Goal: Book appointment/travel/reservation

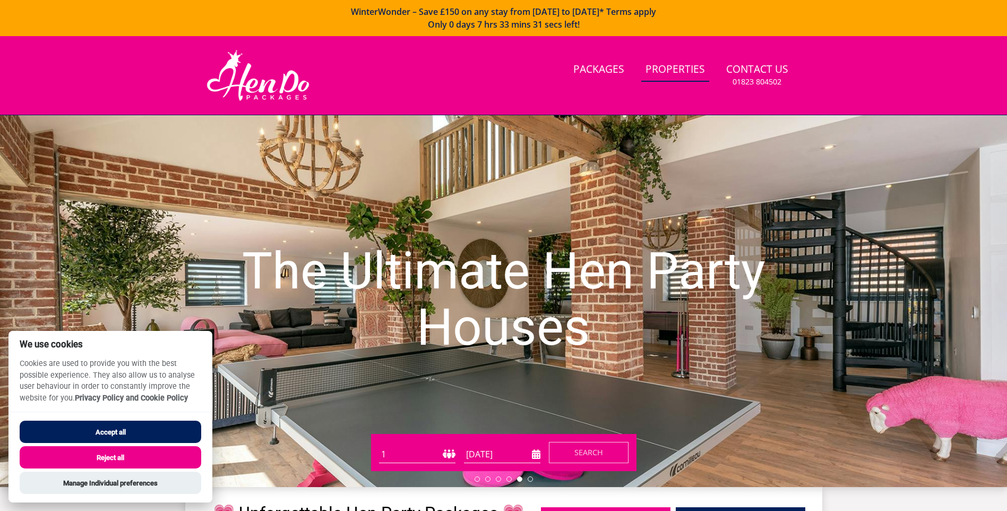
click at [672, 65] on link "Properties" at bounding box center [676, 70] width 68 height 24
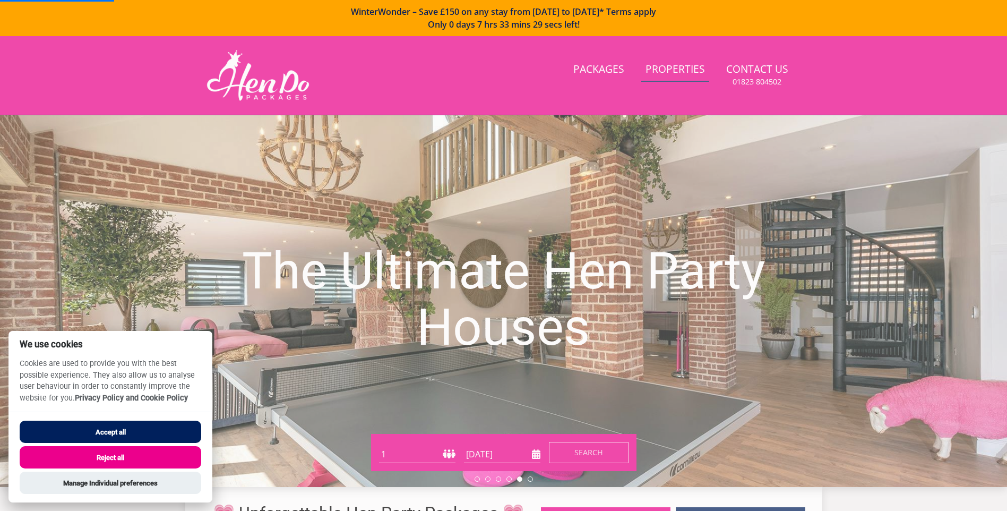
click at [685, 72] on link "Properties" at bounding box center [676, 70] width 68 height 24
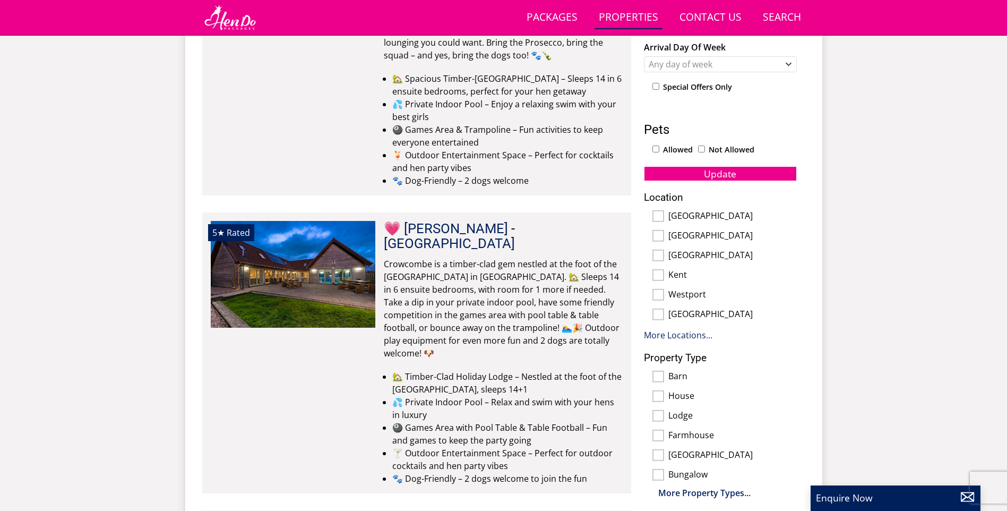
scroll to position [660, 0]
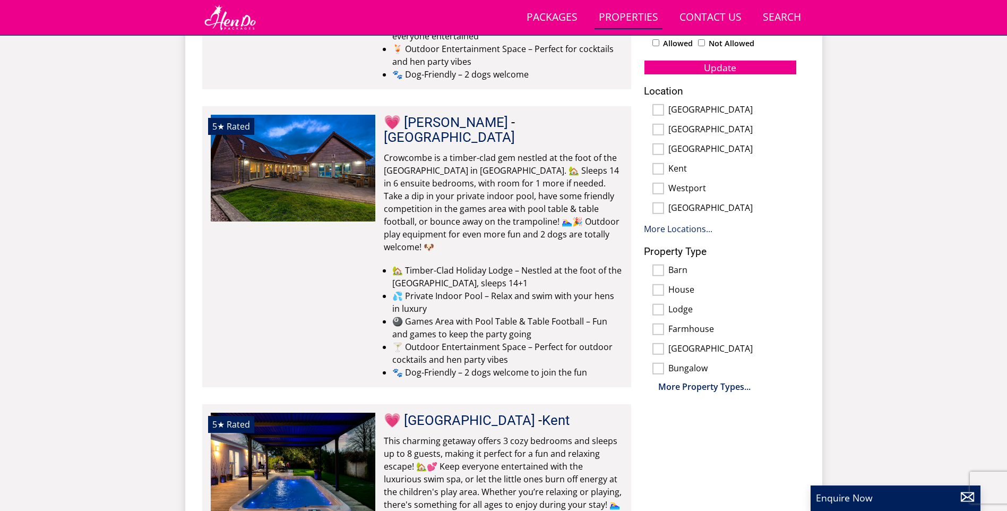
click at [664, 207] on div "[GEOGRAPHIC_DATA]" at bounding box center [720, 209] width 153 height 12
click at [658, 207] on input "[GEOGRAPHIC_DATA]" at bounding box center [659, 208] width 12 height 12
checkbox input "true"
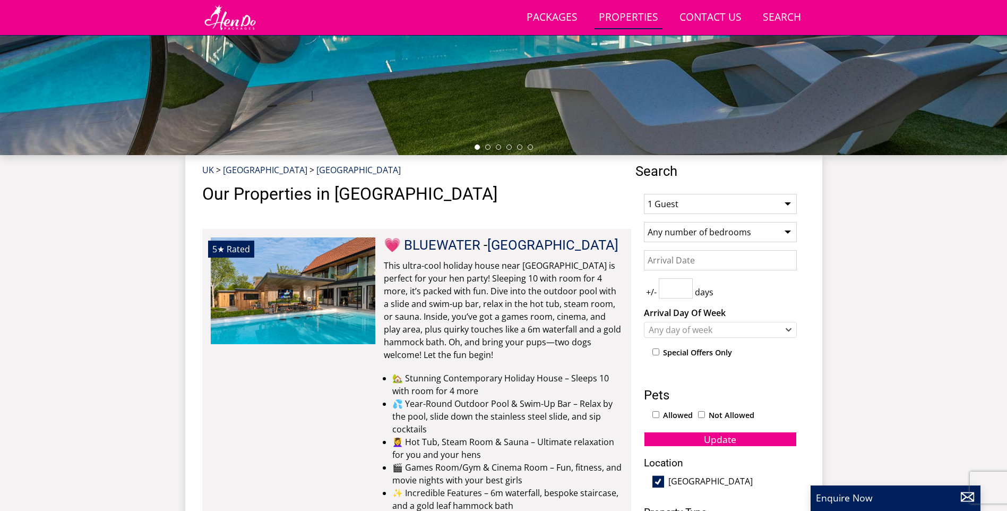
scroll to position [341, 0]
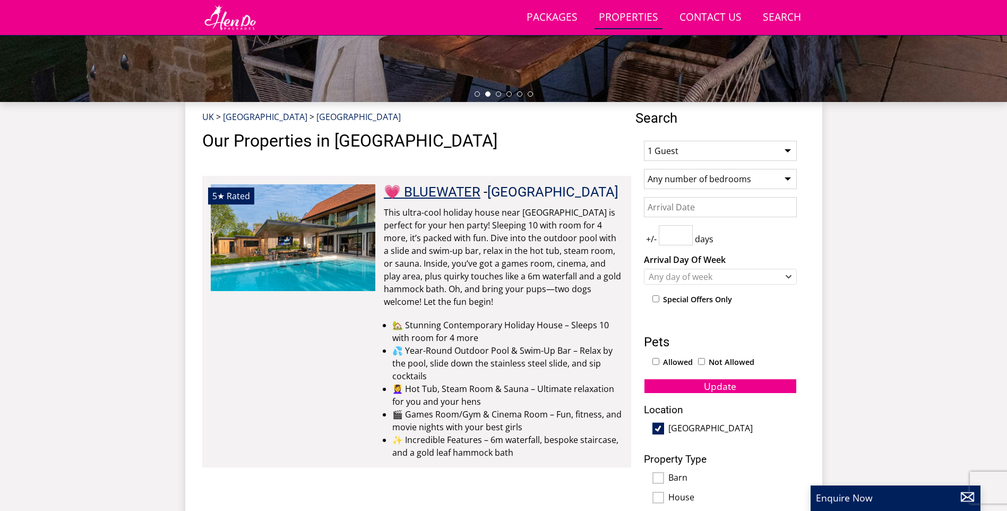
click at [470, 190] on link "💗 BLUEWATER" at bounding box center [432, 192] width 97 height 16
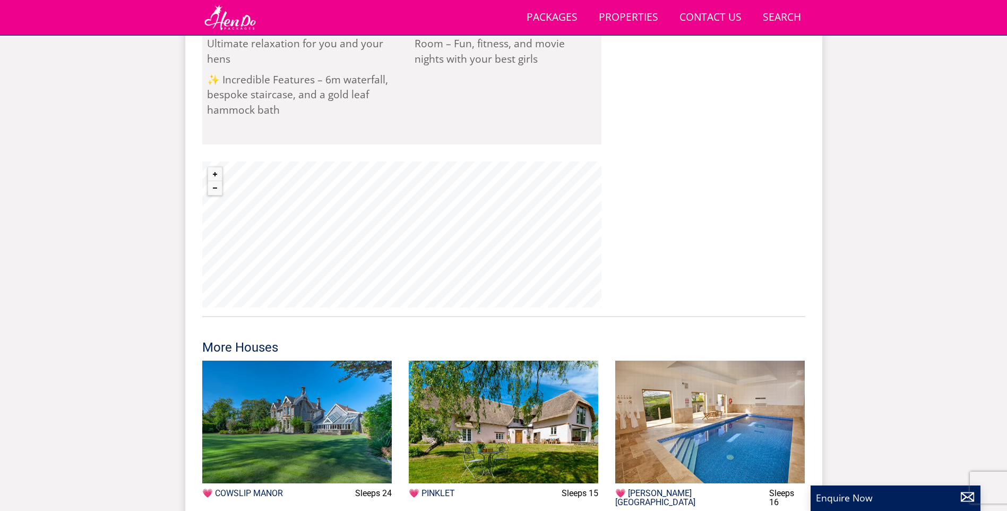
scroll to position [1191, 0]
